Goal: Task Accomplishment & Management: Use online tool/utility

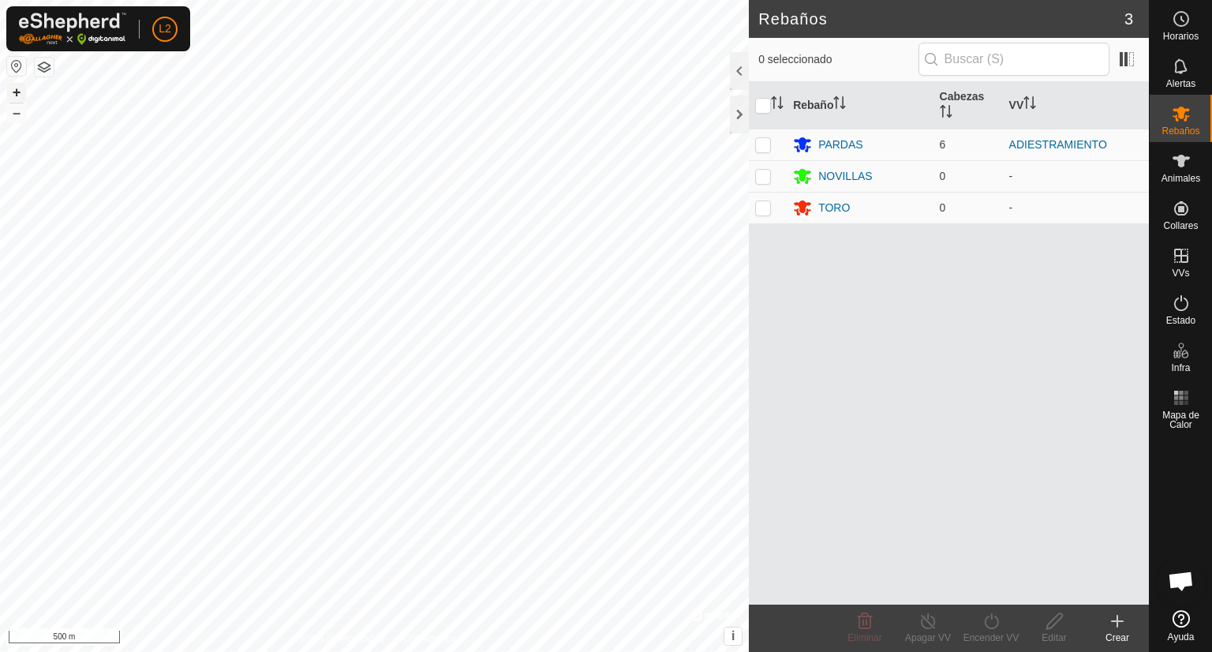
click at [21, 83] on button "+" at bounding box center [16, 92] width 19 height 19
click at [14, 95] on button "+" at bounding box center [16, 92] width 19 height 19
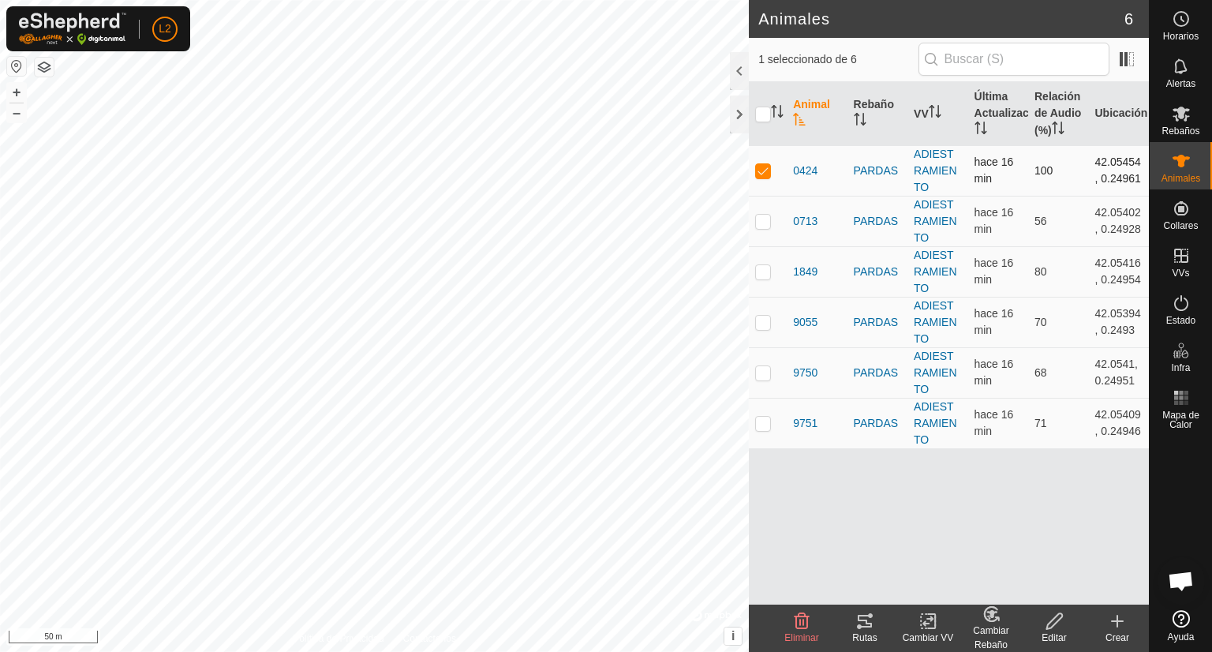
click at [764, 171] on p-checkbox at bounding box center [763, 170] width 16 height 13
click at [739, 73] on div at bounding box center [739, 71] width 19 height 38
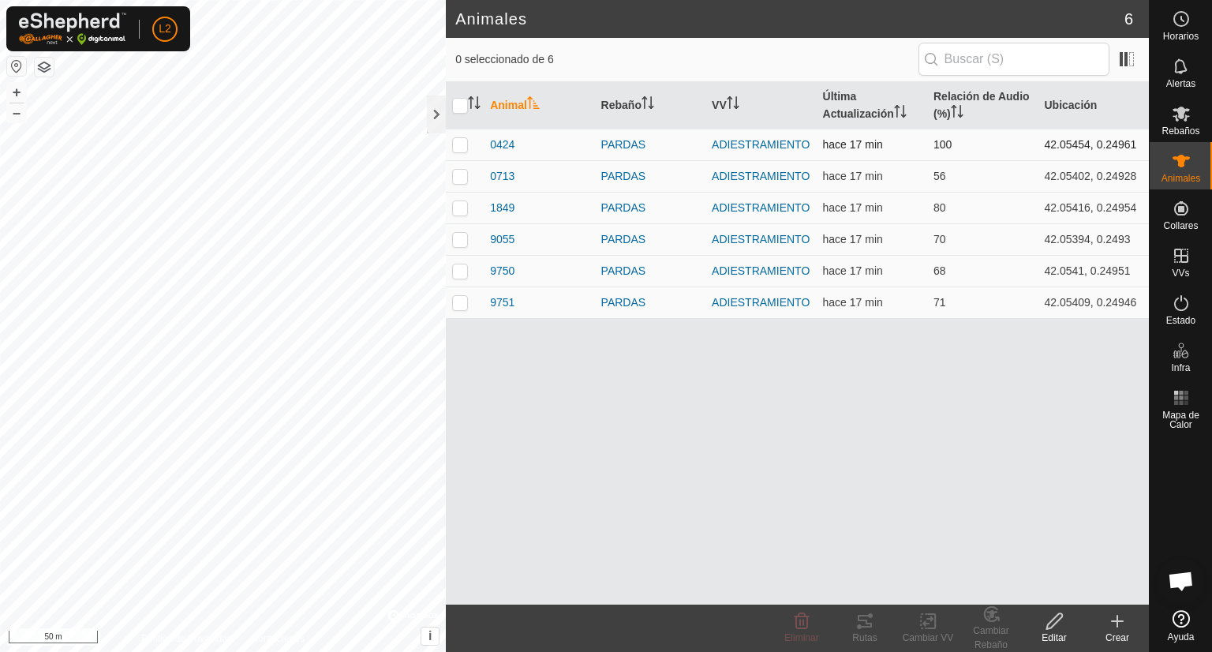
click at [466, 147] on p-checkbox at bounding box center [460, 144] width 16 height 13
click at [862, 632] on div "Rutas" at bounding box center [864, 637] width 63 height 14
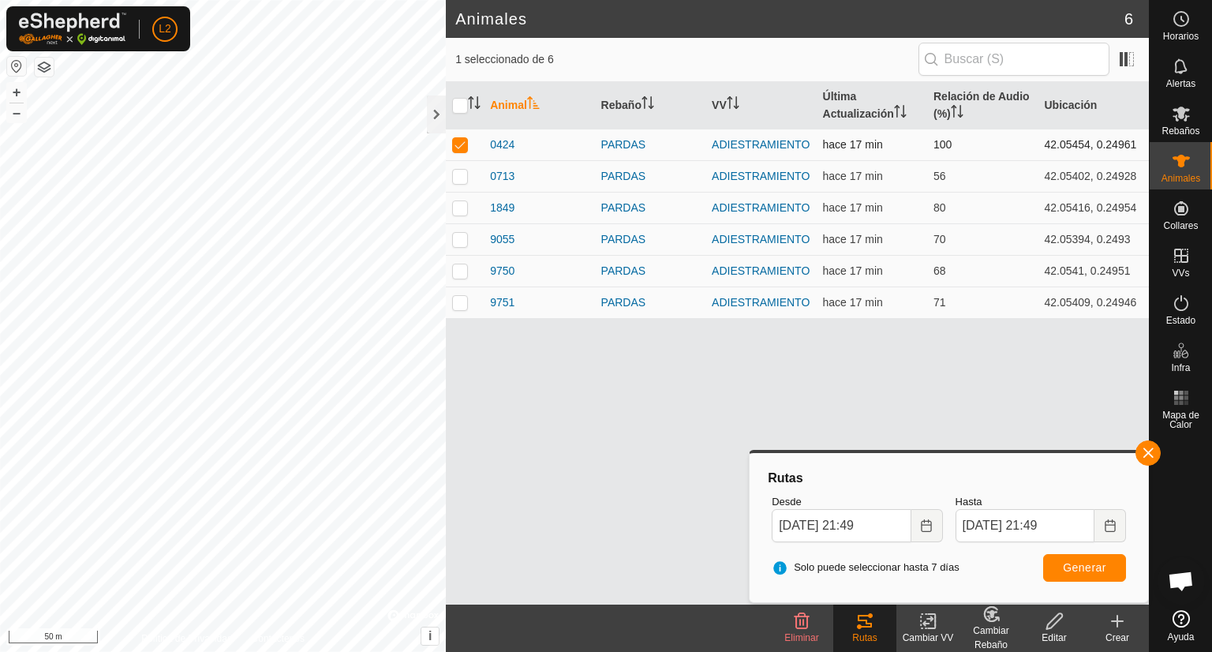
click at [466, 148] on p-checkbox at bounding box center [460, 144] width 16 height 13
checkbox input "false"
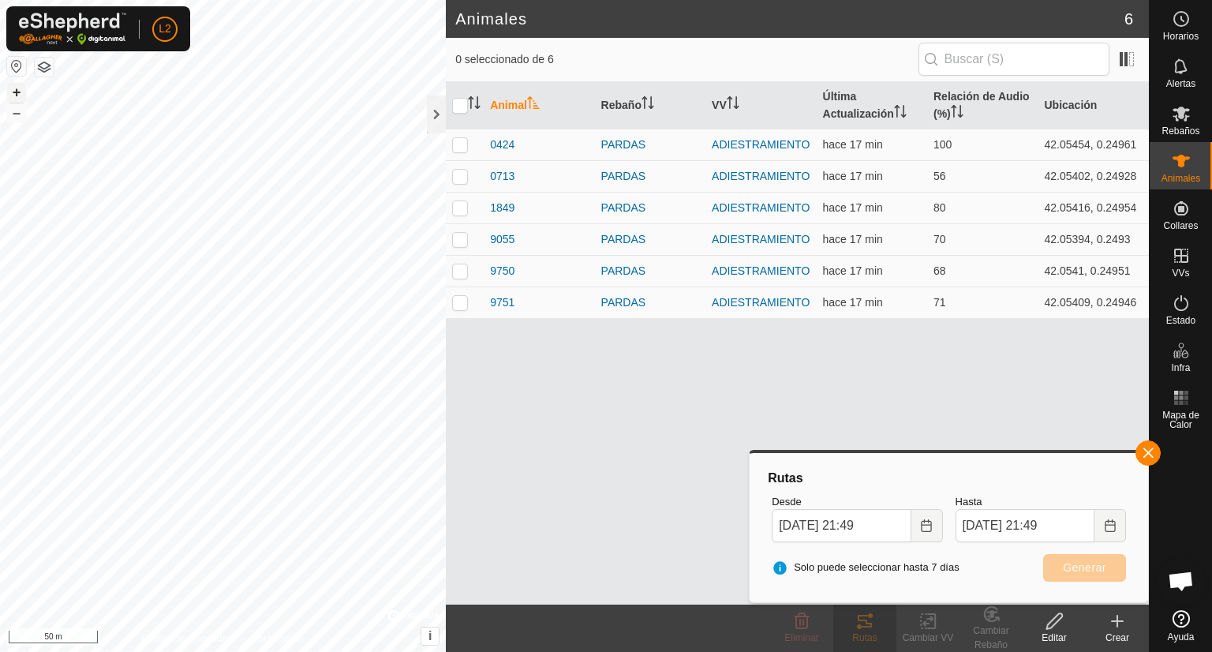
click at [17, 91] on button "+" at bounding box center [16, 92] width 19 height 19
click at [458, 176] on p-checkbox at bounding box center [460, 176] width 16 height 13
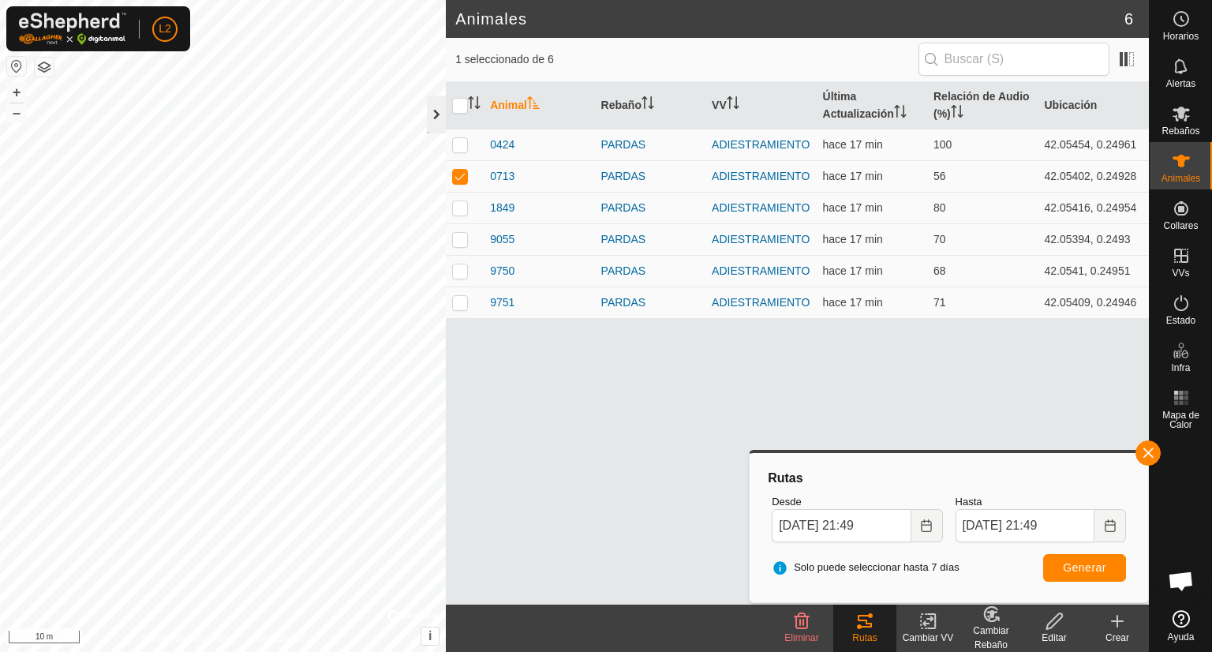
click at [432, 111] on div at bounding box center [436, 114] width 19 height 38
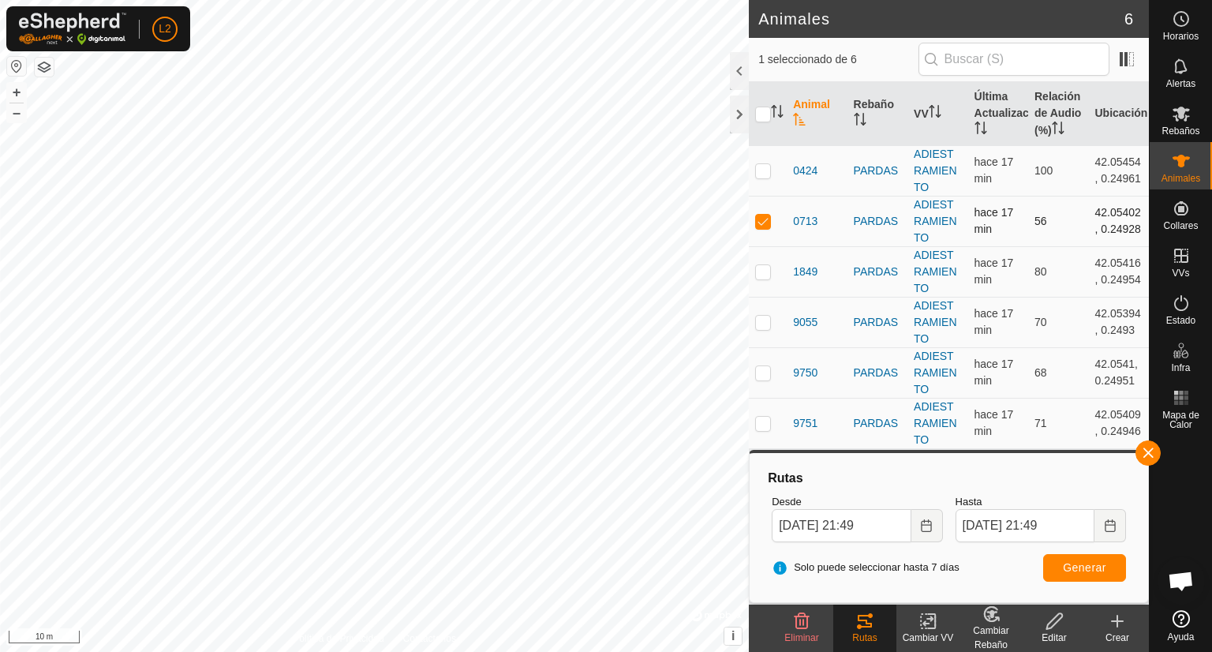
click at [761, 223] on p-checkbox at bounding box center [763, 221] width 16 height 13
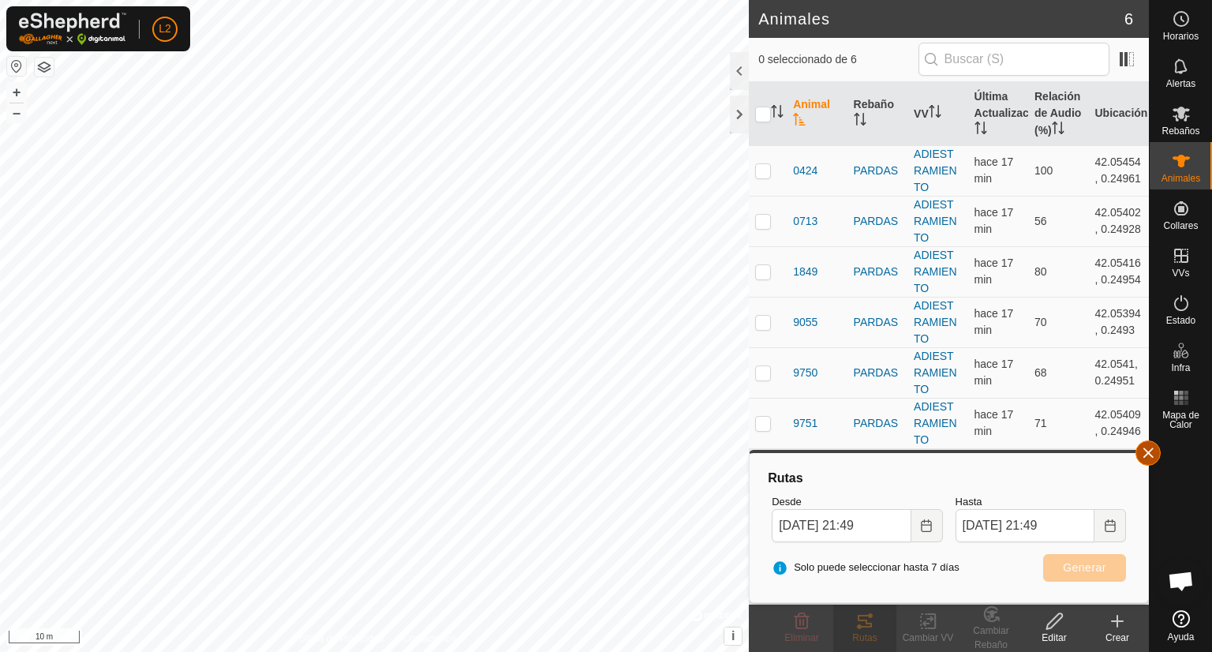
click at [1143, 449] on button "button" at bounding box center [1147, 452] width 25 height 25
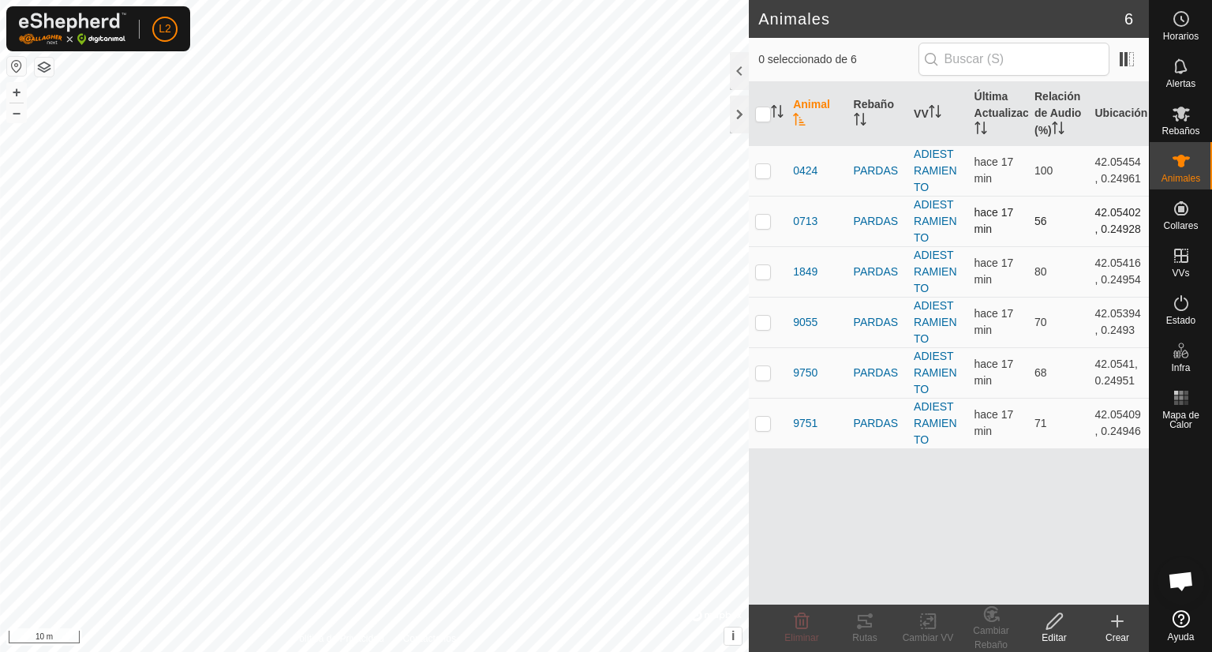
click at [760, 219] on p-checkbox at bounding box center [763, 221] width 16 height 13
checkbox input "true"
click at [864, 623] on icon at bounding box center [864, 621] width 19 height 19
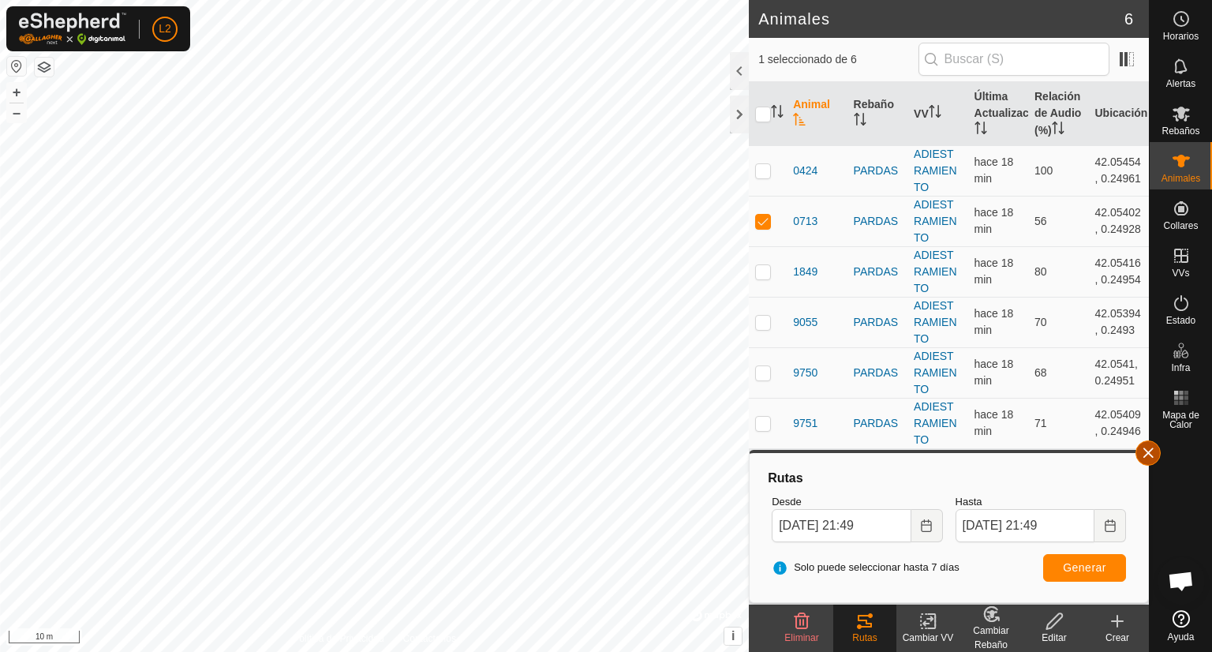
click at [1149, 447] on button "button" at bounding box center [1147, 452] width 25 height 25
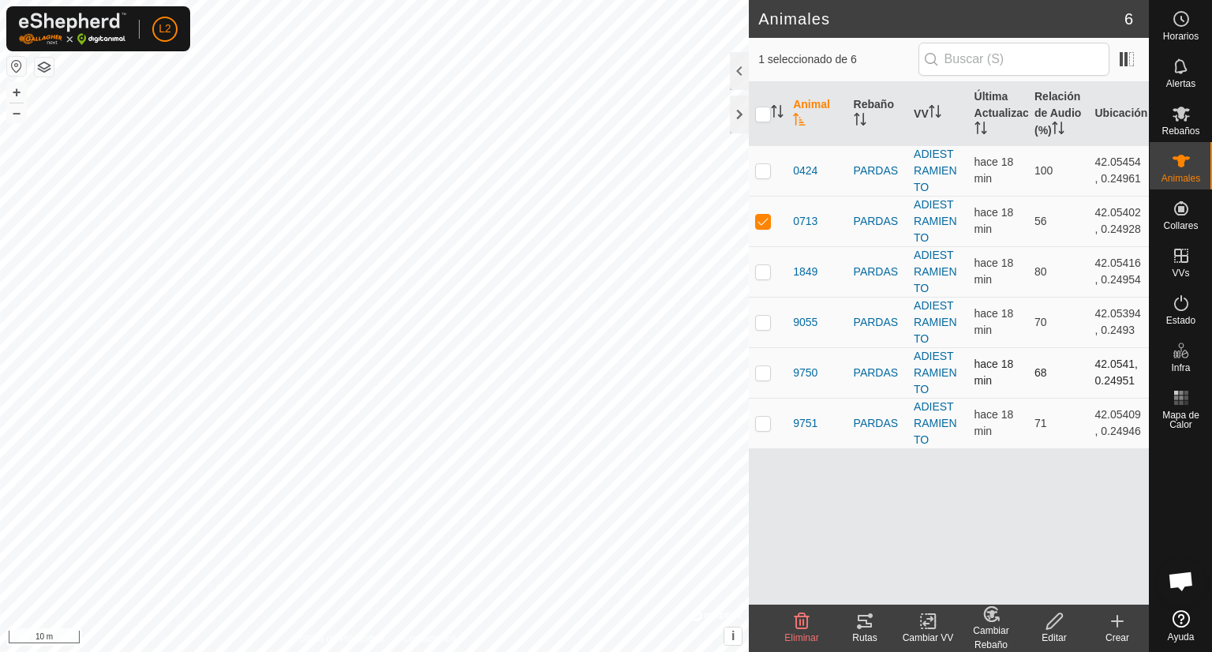
click at [758, 376] on p-checkbox at bounding box center [763, 372] width 16 height 13
checkbox input "true"
click at [866, 619] on icon at bounding box center [865, 621] width 14 height 13
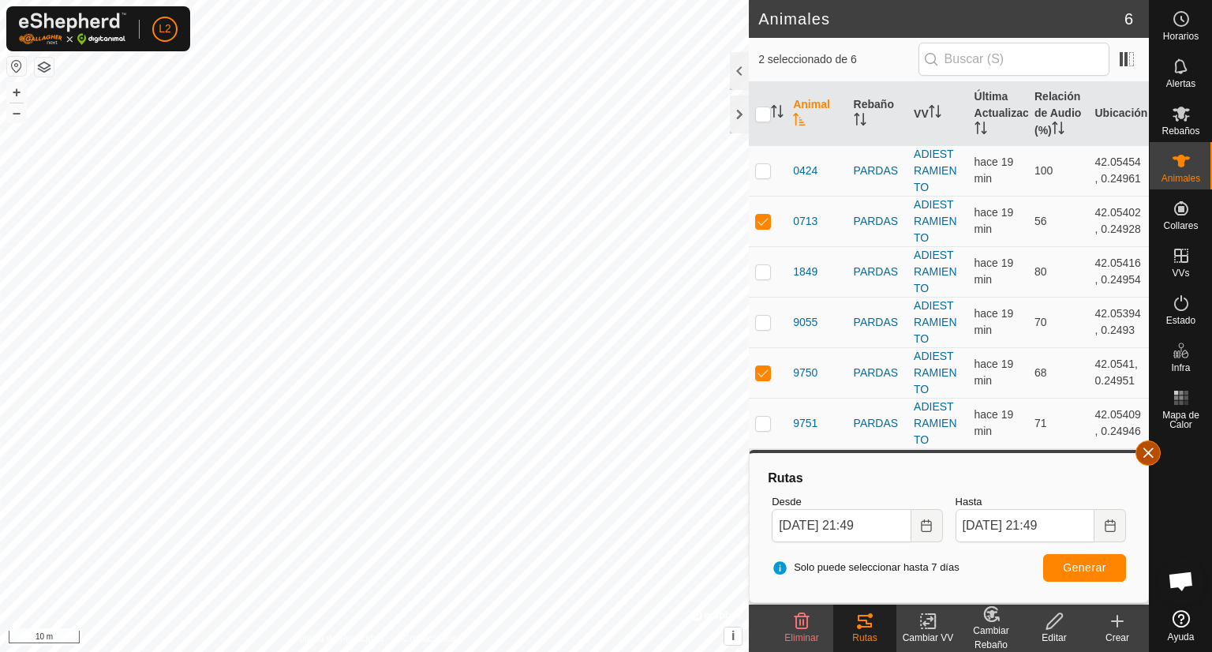
click at [1150, 450] on button "button" at bounding box center [1147, 452] width 25 height 25
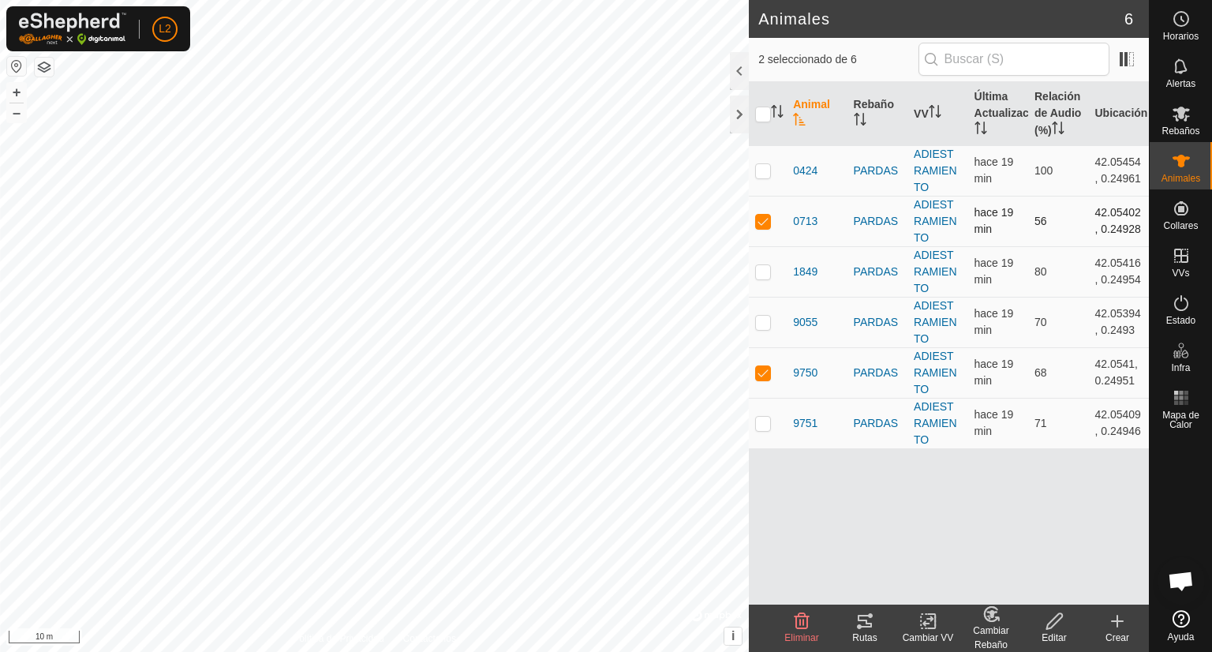
click at [761, 221] on p-checkbox at bounding box center [763, 221] width 16 height 13
checkbox input "false"
click at [870, 631] on div "Rutas" at bounding box center [864, 637] width 63 height 14
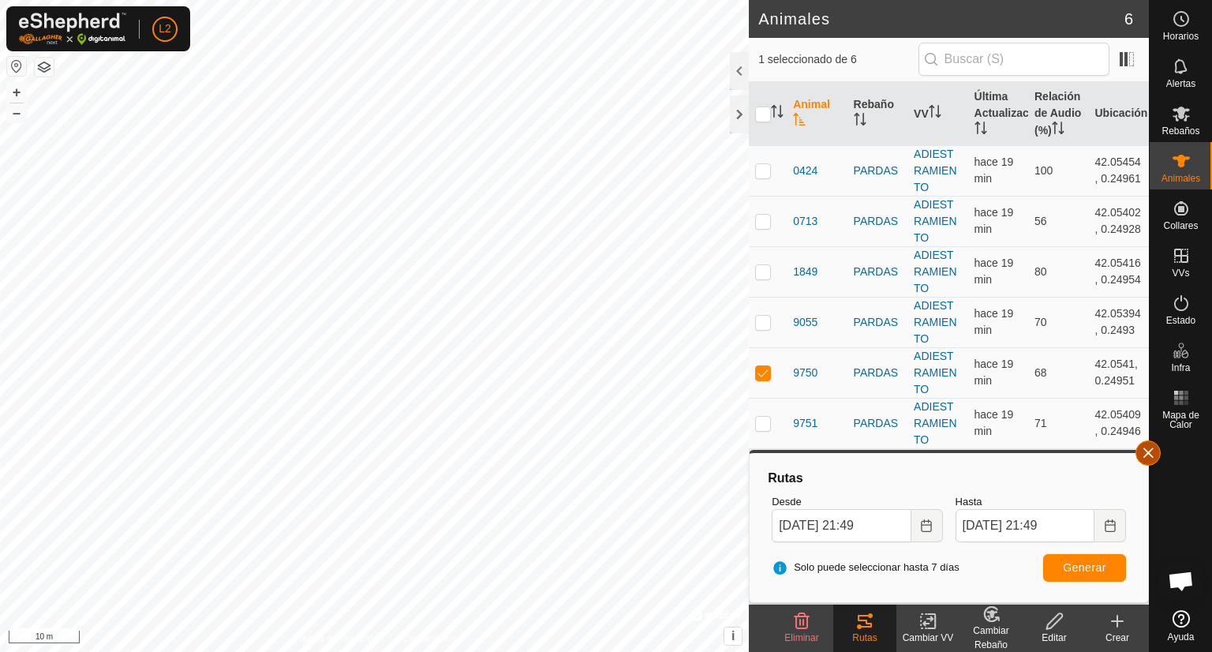
click at [1146, 458] on button "button" at bounding box center [1147, 452] width 25 height 25
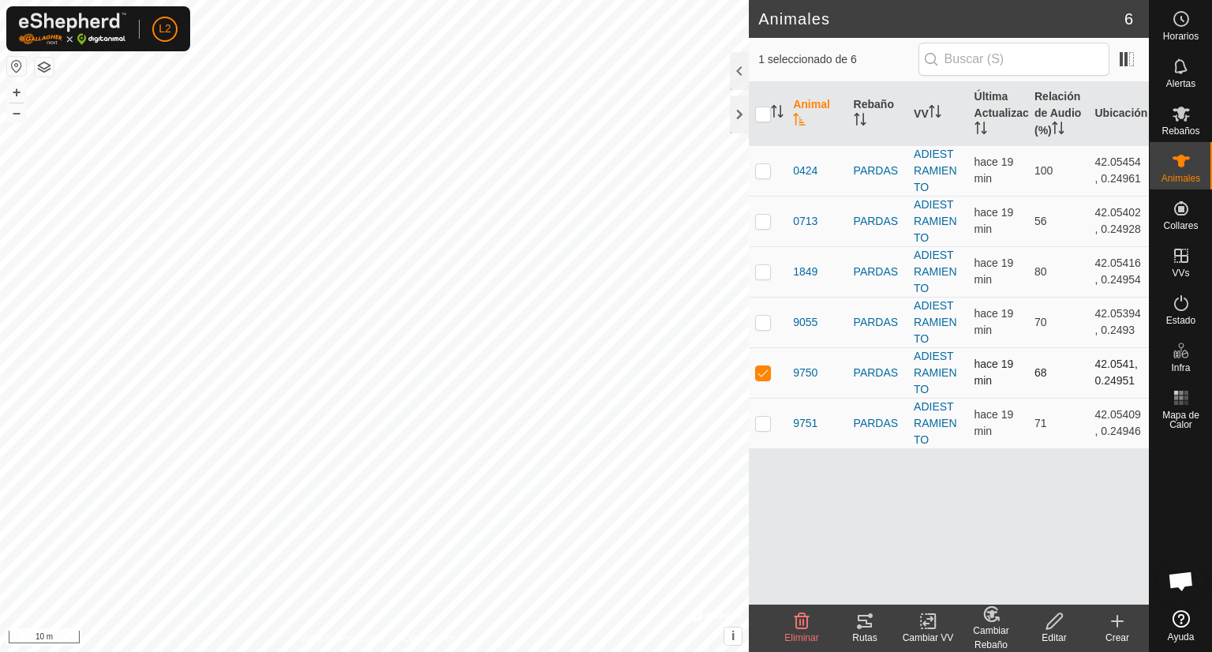
click at [762, 369] on p-checkbox at bounding box center [763, 372] width 16 height 13
checkbox input "false"
click at [764, 323] on p-checkbox at bounding box center [763, 322] width 16 height 13
click at [862, 624] on icon at bounding box center [864, 621] width 19 height 19
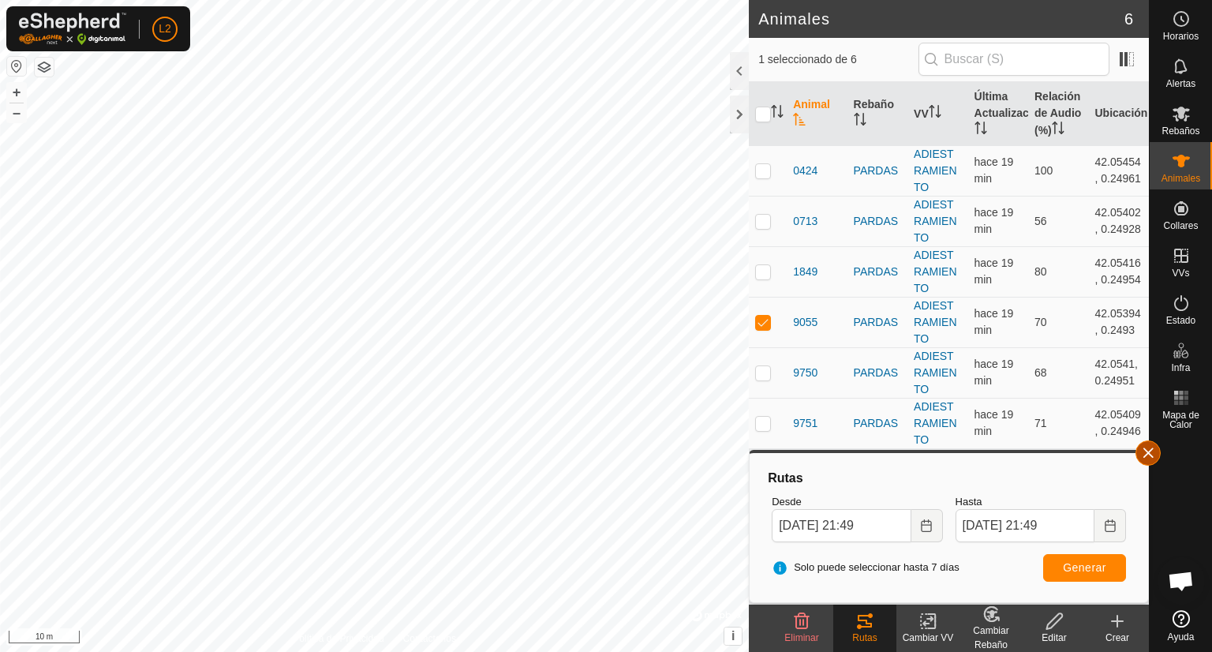
click at [1147, 458] on button "button" at bounding box center [1147, 452] width 25 height 25
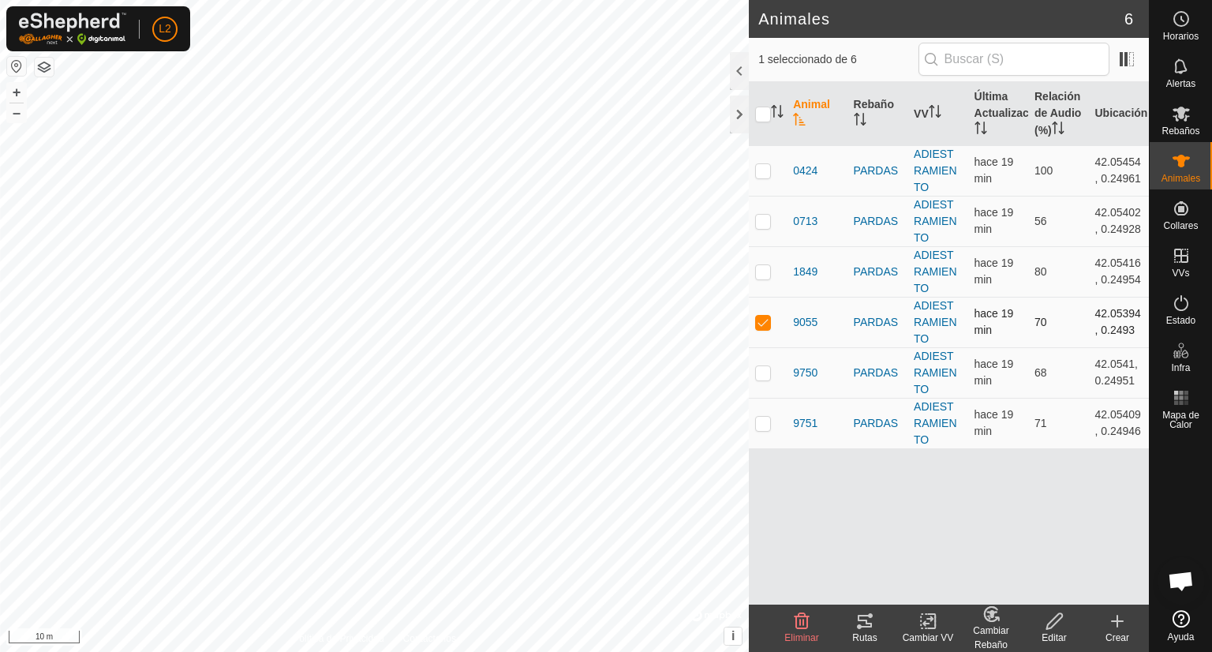
click at [764, 321] on p-checkbox at bounding box center [763, 322] width 16 height 13
checkbox input "false"
